Goal: Task Accomplishment & Management: Complete application form

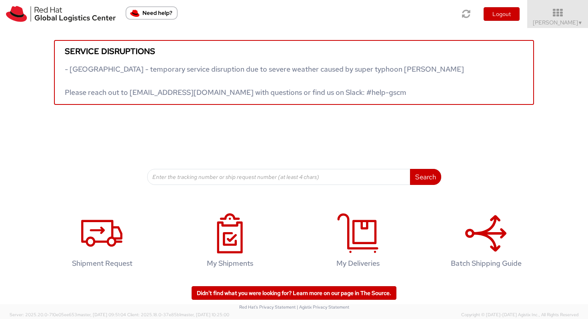
scroll to position [2, 0]
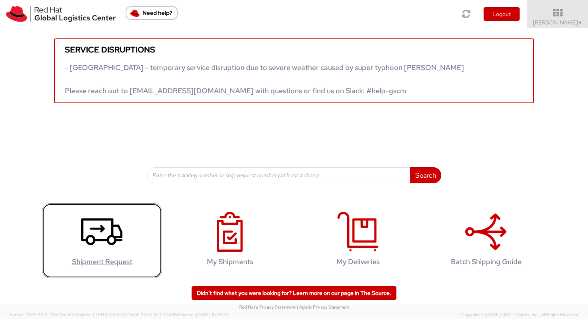
click at [113, 218] on icon at bounding box center [101, 232] width 41 height 40
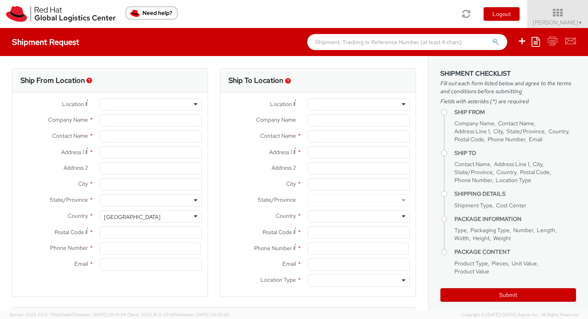
select select "804"
select select
type input "Red Hat Czech s.r.o."
type input "[PERSON_NAME]"
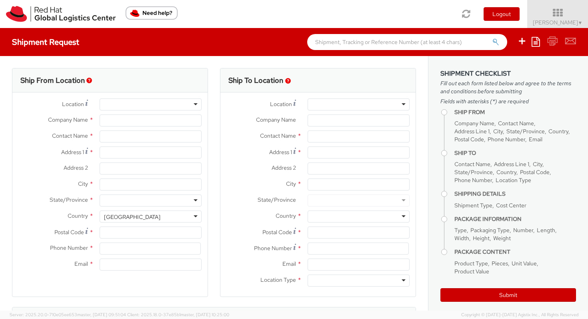
type input "Purkynova 647/111"
type input "[GEOGRAPHIC_DATA]"
type input "621 00"
type input "420532270271"
type input "[EMAIL_ADDRESS][DOMAIN_NAME]"
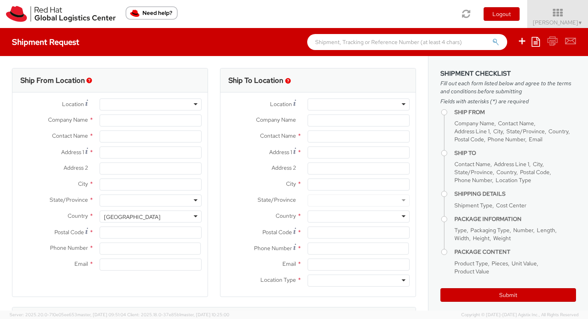
select select "CM"
select select "KGS"
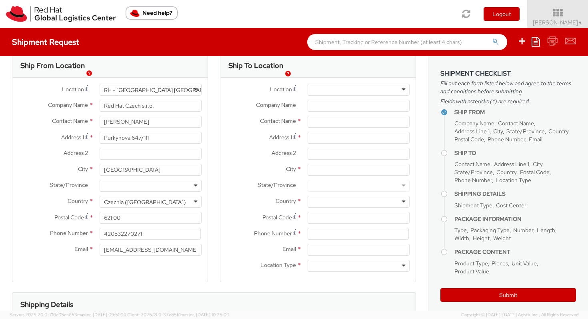
scroll to position [18, 0]
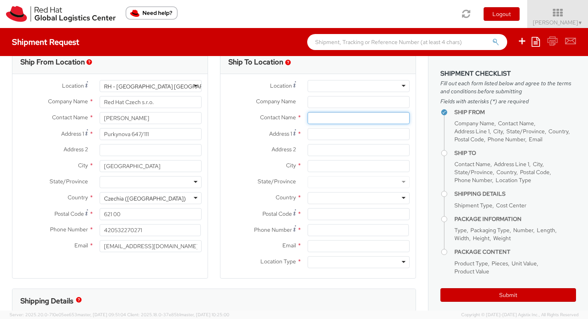
click at [371, 116] on input "text" at bounding box center [359, 118] width 102 height 12
type input "[PERSON_NAME]"
click at [367, 135] on span "[PERSON_NAME] Fes ti" at bounding box center [363, 133] width 50 height 7
type input "Red Hat"
type input "[PERSON_NAME]"
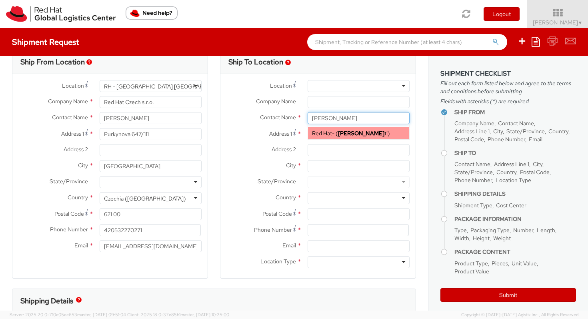
type input "[EMAIL_ADDRESS][DOMAIN_NAME]"
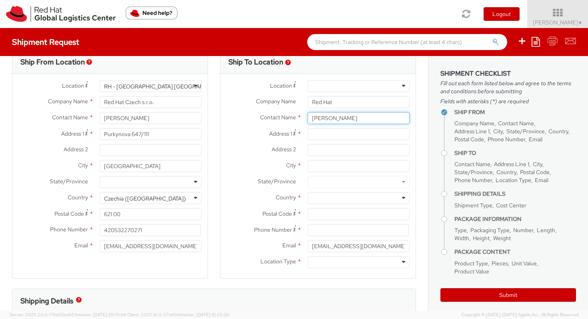
type input "[PERSON_NAME]"
drag, startPoint x: 357, startPoint y: 104, endPoint x: 285, endPoint y: 100, distance: 72.1
click at [285, 100] on div "Company Name * Red Hat" at bounding box center [317, 102] width 195 height 12
click at [321, 125] on div "Contact Name * [PERSON_NAME] [PERSON_NAME] Red Hat - ( [PERSON_NAME] ti )" at bounding box center [317, 120] width 195 height 16
click at [321, 134] on input "Address 1 *" at bounding box center [359, 134] width 102 height 12
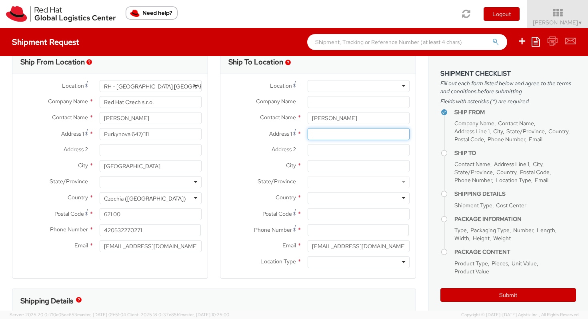
paste input "Gaustadter [STREET_ADDRESS]"
type input "Gaustadter [STREET_ADDRESS]"
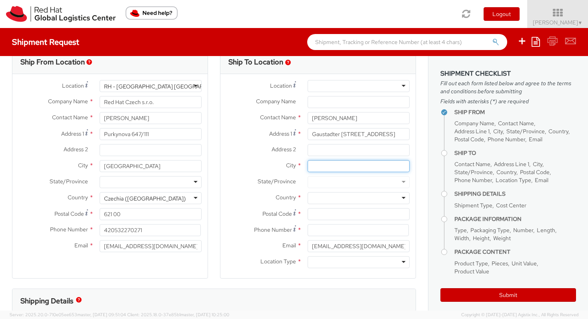
click at [330, 168] on input "City *" at bounding box center [359, 166] width 102 height 12
click at [322, 210] on input "Postal Code *" at bounding box center [359, 214] width 102 height 12
paste input "96049"
type input "96049"
click at [320, 170] on input "City *" at bounding box center [359, 166] width 102 height 12
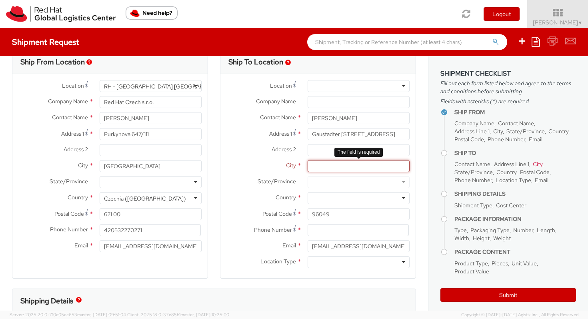
paste input "[GEOGRAPHIC_DATA]"
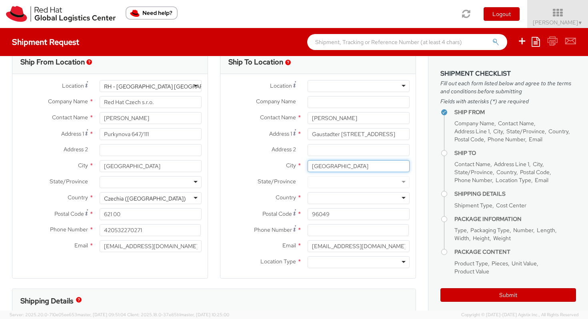
type input "[GEOGRAPHIC_DATA]"
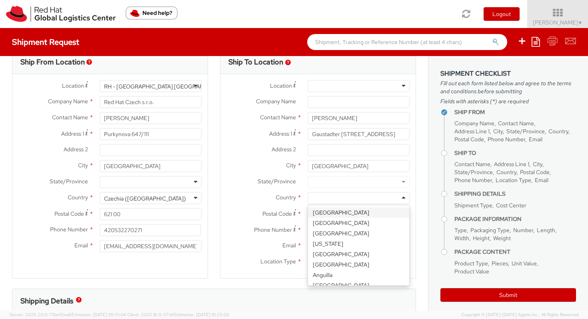
click at [320, 200] on div at bounding box center [359, 198] width 102 height 12
type input "ger"
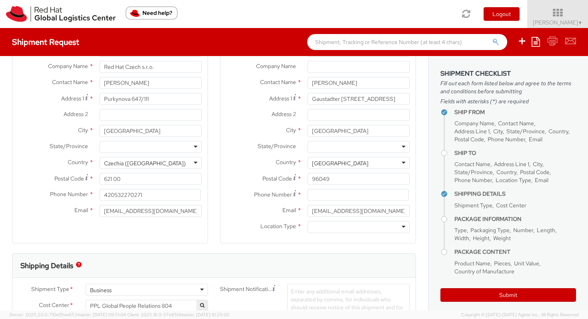
scroll to position [54, 0]
click at [329, 227] on div at bounding box center [359, 226] width 102 height 12
click at [336, 192] on input at bounding box center [358, 194] width 101 height 12
paste input "[PHONE_NUMBER]"
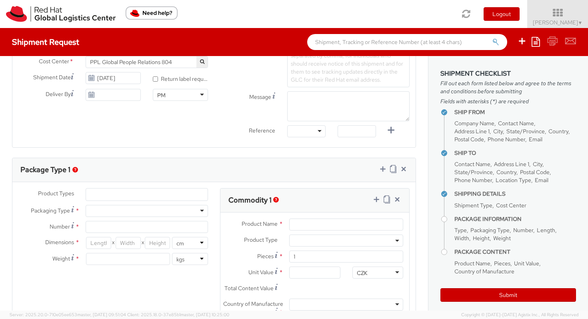
scroll to position [298, 0]
type input "[PHONE_NUMBER]"
click at [169, 210] on div at bounding box center [147, 210] width 122 height 12
type input "1"
type input "24.13"
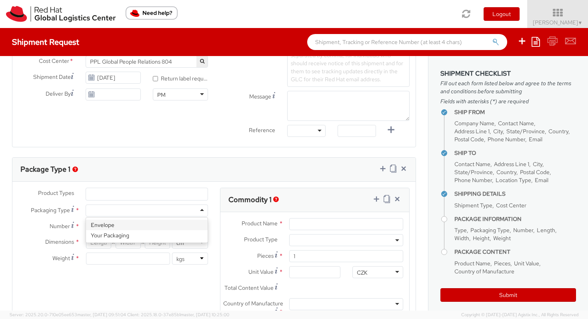
type input "31.75"
type input "0.64"
type input "0.5"
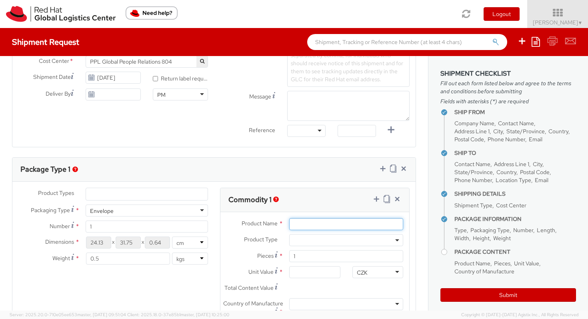
click at [300, 221] on input "Product Name *" at bounding box center [346, 224] width 114 height 12
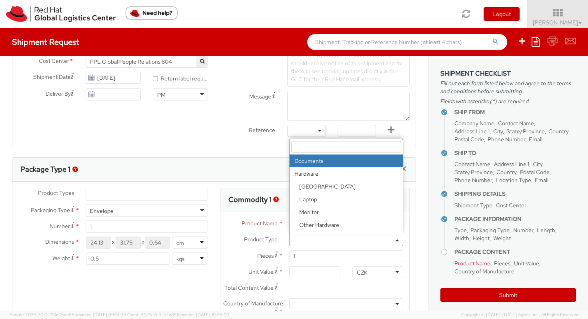
click at [302, 238] on span at bounding box center [346, 240] width 114 height 12
select select "DOCUMENT"
type input "Documents"
type input "1.00"
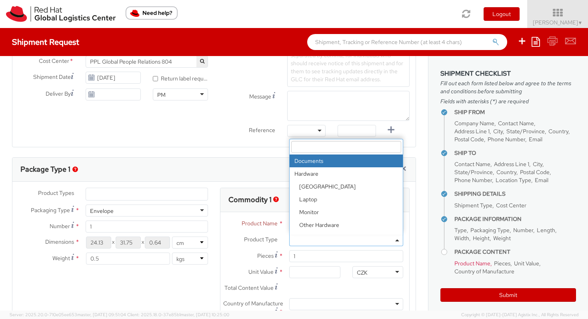
type input "1.00"
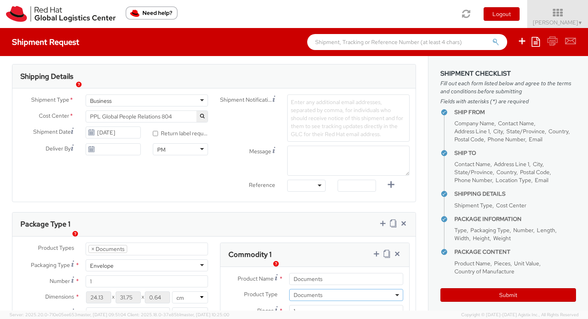
scroll to position [232, 0]
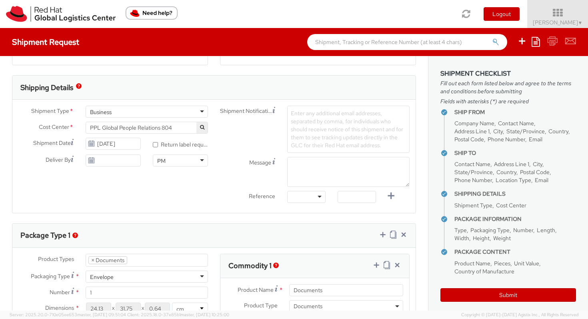
click at [317, 148] on span "Enter any additional email addresses, separated by comma, for individuals who s…" at bounding box center [347, 129] width 112 height 39
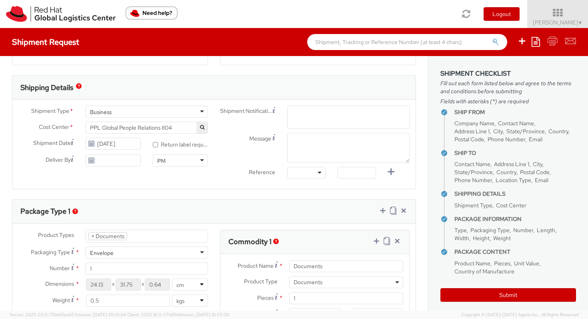
type input "p"
type input "If possible"
type input "ple"
drag, startPoint x: 324, startPoint y: 120, endPoint x: 277, endPoint y: 108, distance: 48.4
click at [277, 108] on div "Shipment Notification Enter any additional email addresses, separated by comma,…" at bounding box center [315, 117] width 202 height 23
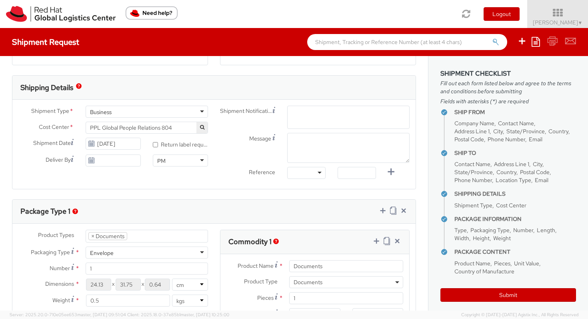
click at [305, 115] on span "Enter any additional email addresses, separated by comma, for individuals who s…" at bounding box center [348, 131] width 115 height 40
click at [305, 116] on span "Enter any additional email addresses, separated by comma, for individuals who s…" at bounding box center [348, 131] width 115 height 40
click at [307, 117] on span "Enter any additional email addresses, separated by comma, for individuals who s…" at bounding box center [348, 131] width 115 height 40
click at [305, 121] on span "Enter any additional email addresses, separated by comma, for individuals who s…" at bounding box center [348, 131] width 115 height 40
click at [303, 118] on span "Enter any additional email addresses, separated by comma, for individuals who s…" at bounding box center [348, 131] width 115 height 40
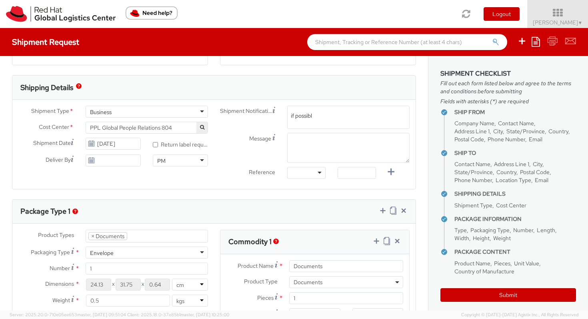
type input "if possible"
type input "p"
drag, startPoint x: 298, startPoint y: 117, endPoint x: 278, endPoint y: 110, distance: 21.1
click at [278, 110] on div "Shipment Notification Enter any additional email addresses, separated by comma,…" at bounding box center [315, 117] width 202 height 23
click at [273, 158] on div "Message" at bounding box center [315, 148] width 202 height 30
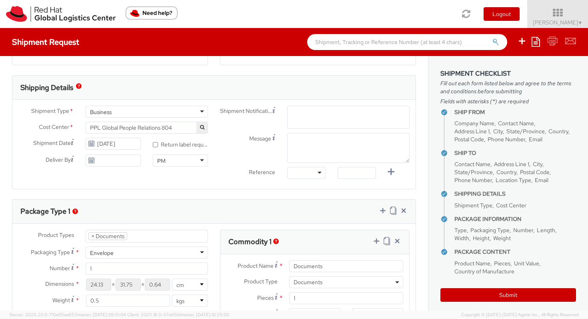
click at [306, 117] on span "Enter any additional email addresses, separated by comma, for individuals who s…" at bounding box center [348, 131] width 115 height 40
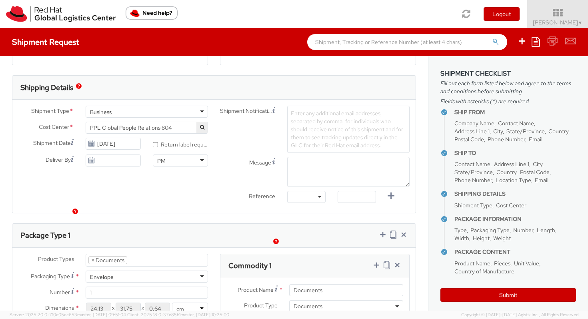
click at [246, 160] on div "Message" at bounding box center [315, 172] width 202 height 30
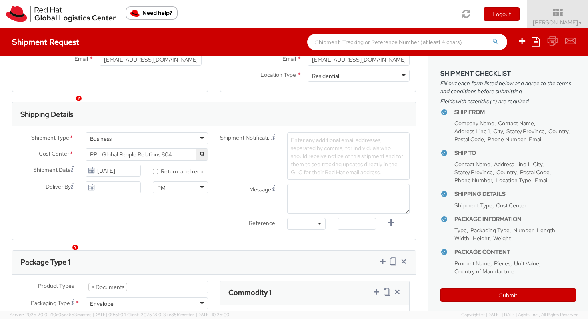
scroll to position [226, 0]
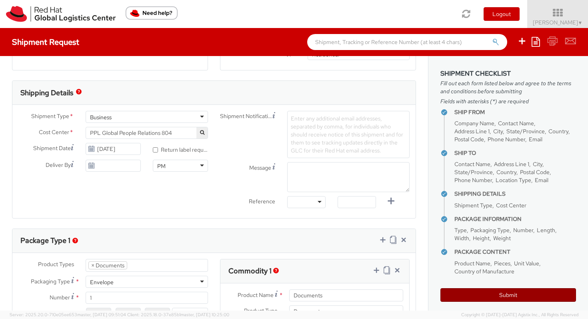
click at [503, 296] on button "Submit" at bounding box center [508, 295] width 136 height 14
type input "[PERSON_NAME]"
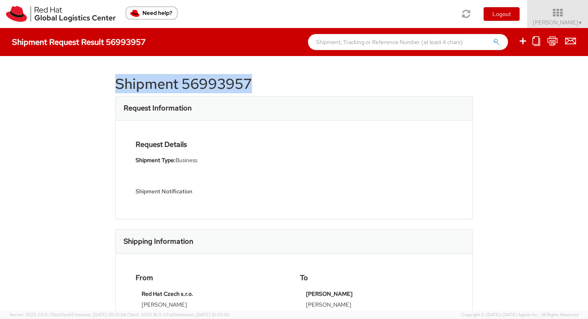
drag, startPoint x: 255, startPoint y: 85, endPoint x: 114, endPoint y: 83, distance: 141.2
click at [114, 83] on div "Shipment 56993957 Request Information Request Details Shipment Type: Business S…" at bounding box center [294, 183] width 588 height 254
copy h1 "Shipment 56993957"
